Goal: Task Accomplishment & Management: Manage account settings

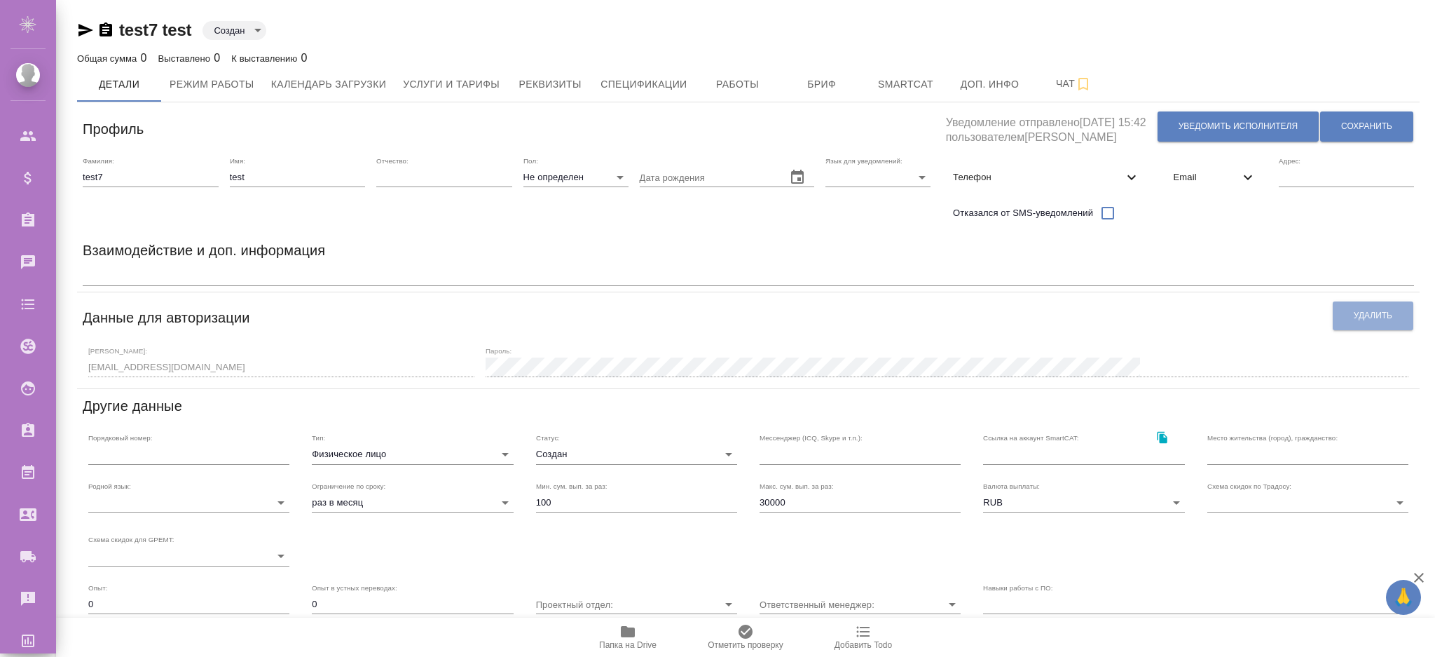
scroll to position [192, 0]
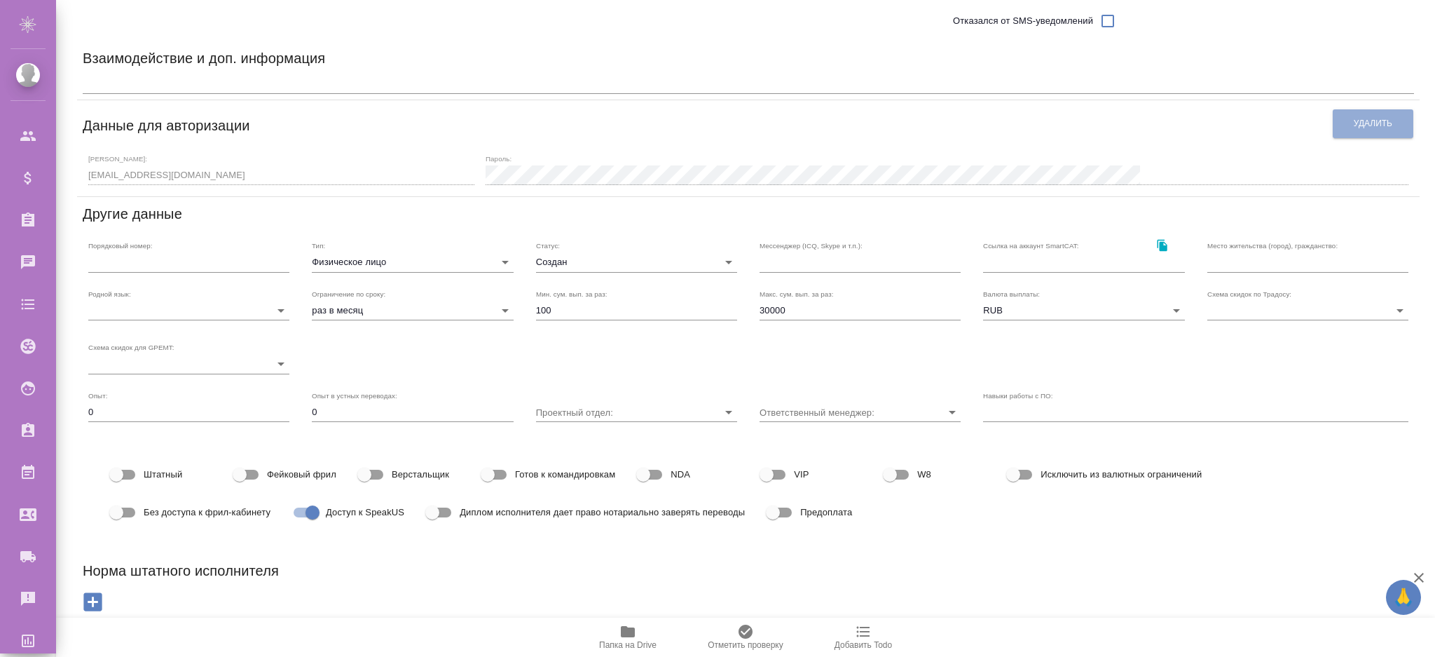
click at [640, 636] on span "Папка на Drive" at bounding box center [627, 636] width 101 height 27
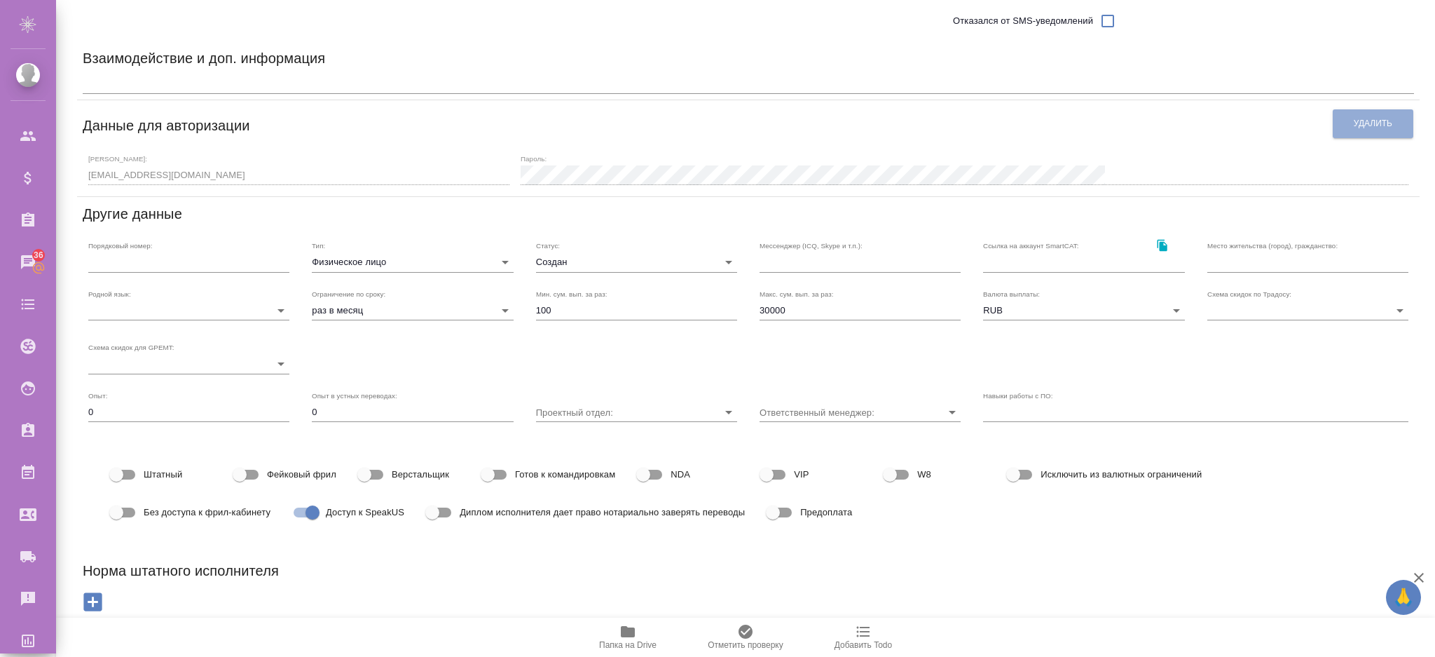
scroll to position [109, 0]
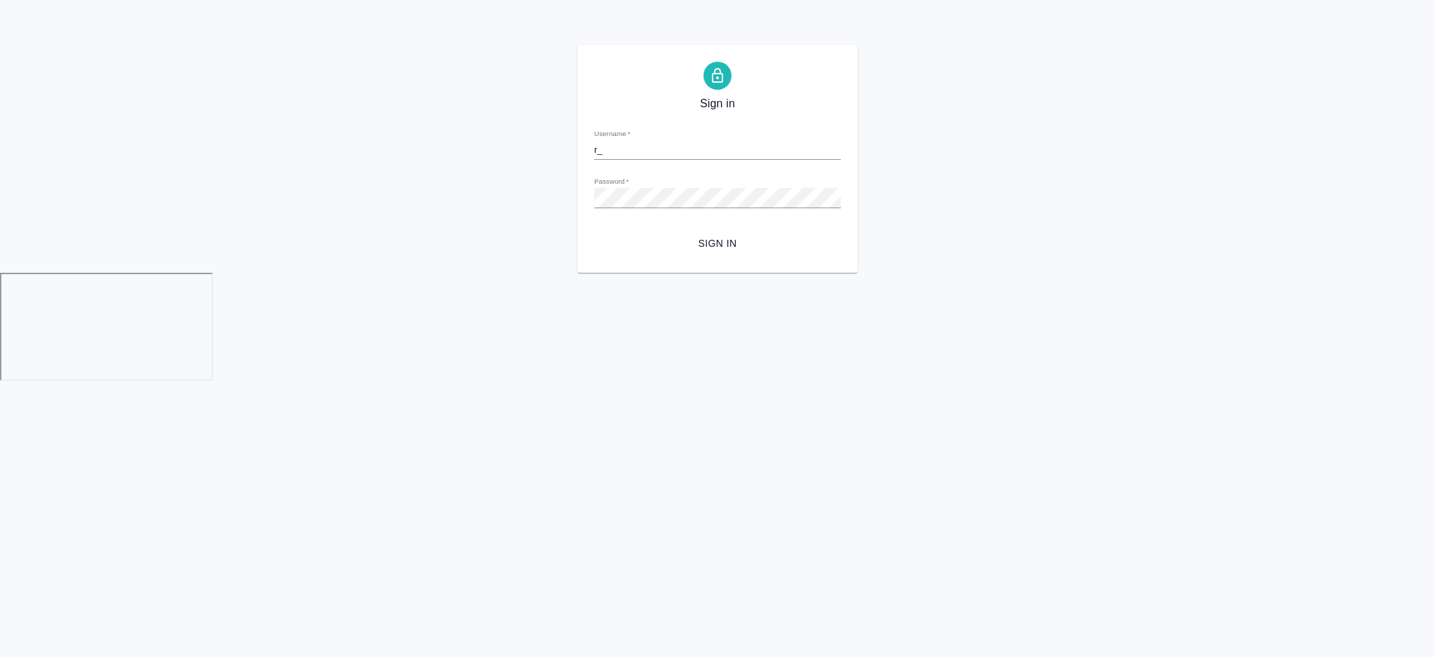
type input "[EMAIL_ADDRESS][DOMAIN_NAME]"
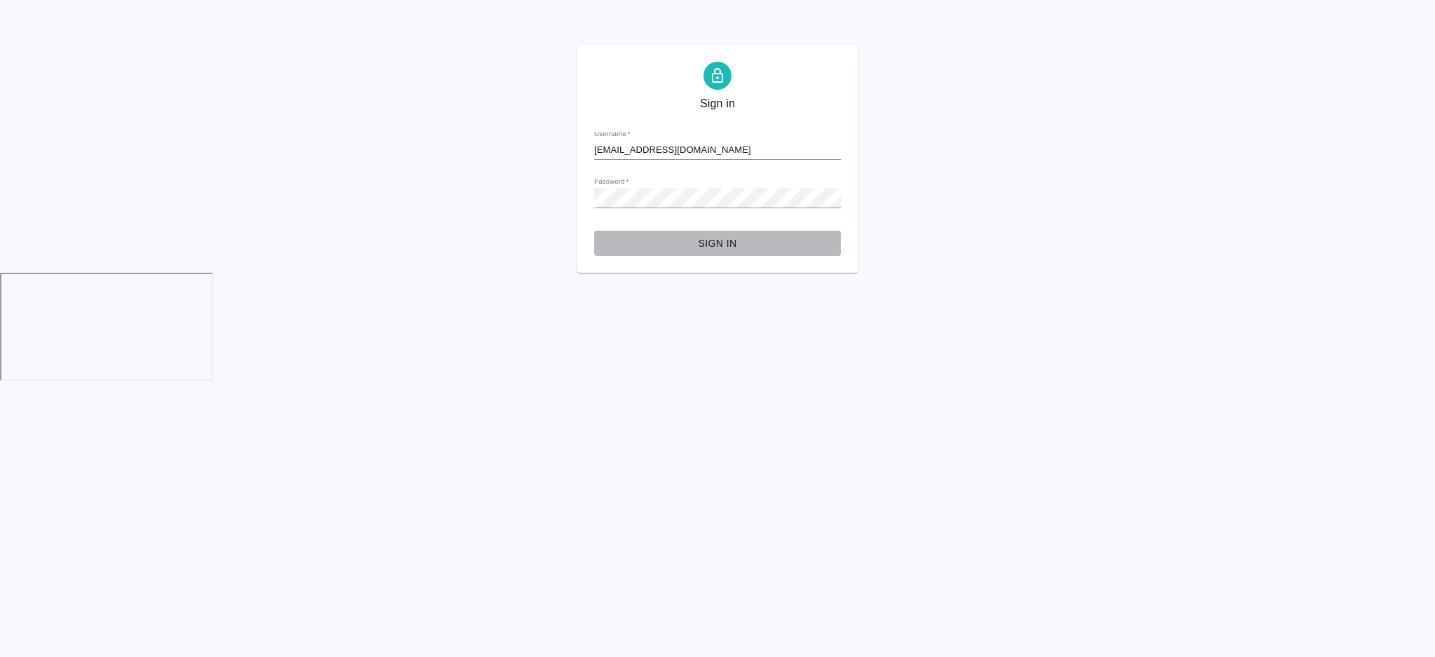
click at [704, 244] on span "Sign in" at bounding box center [718, 244] width 224 height 18
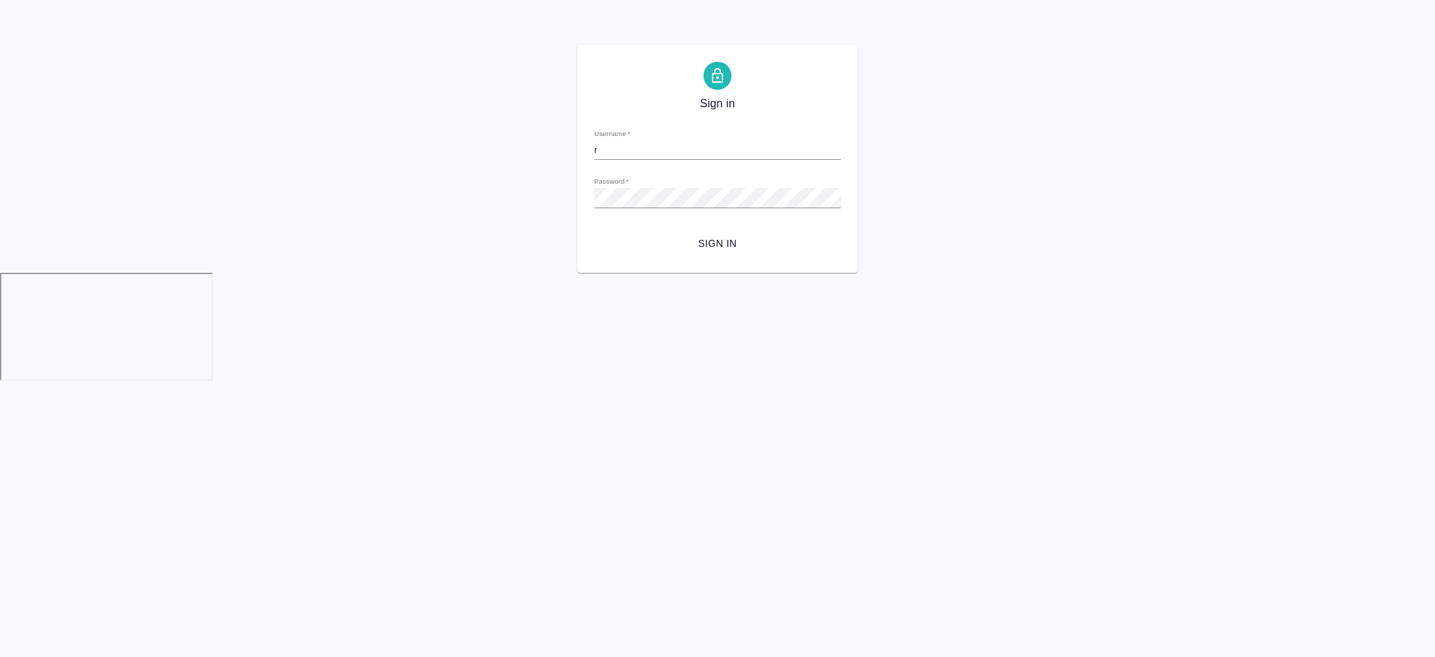
type input "[EMAIL_ADDRESS][DOMAIN_NAME]"
click at [726, 245] on span "Sign in" at bounding box center [718, 244] width 224 height 18
drag, startPoint x: 730, startPoint y: 140, endPoint x: 561, endPoint y: 157, distance: 169.7
click at [561, 157] on div "Sign in Username   * r_crm@awatera.com Password   * urlPath   * / Sign in" at bounding box center [717, 159] width 1435 height 228
type input "r_lqa@awatera.com"
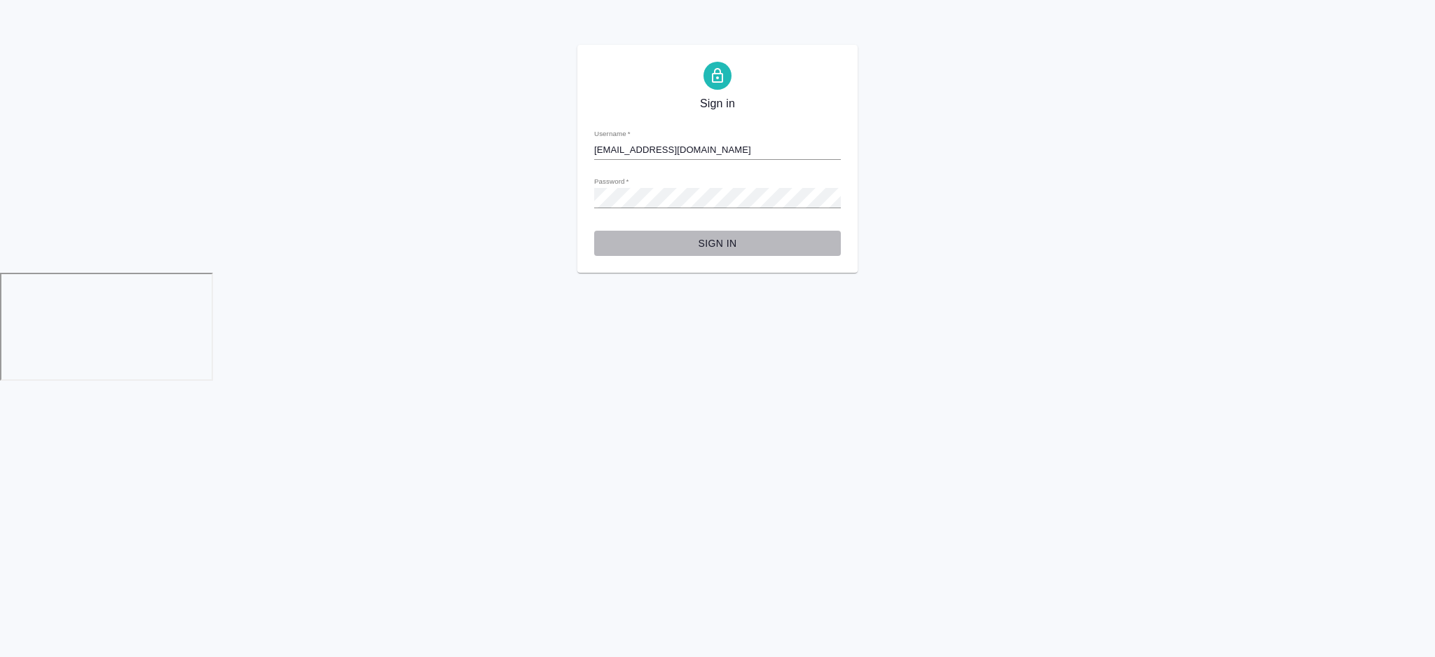
click at [714, 248] on span "Sign in" at bounding box center [718, 244] width 224 height 18
